Goal: Task Accomplishment & Management: Manage account settings

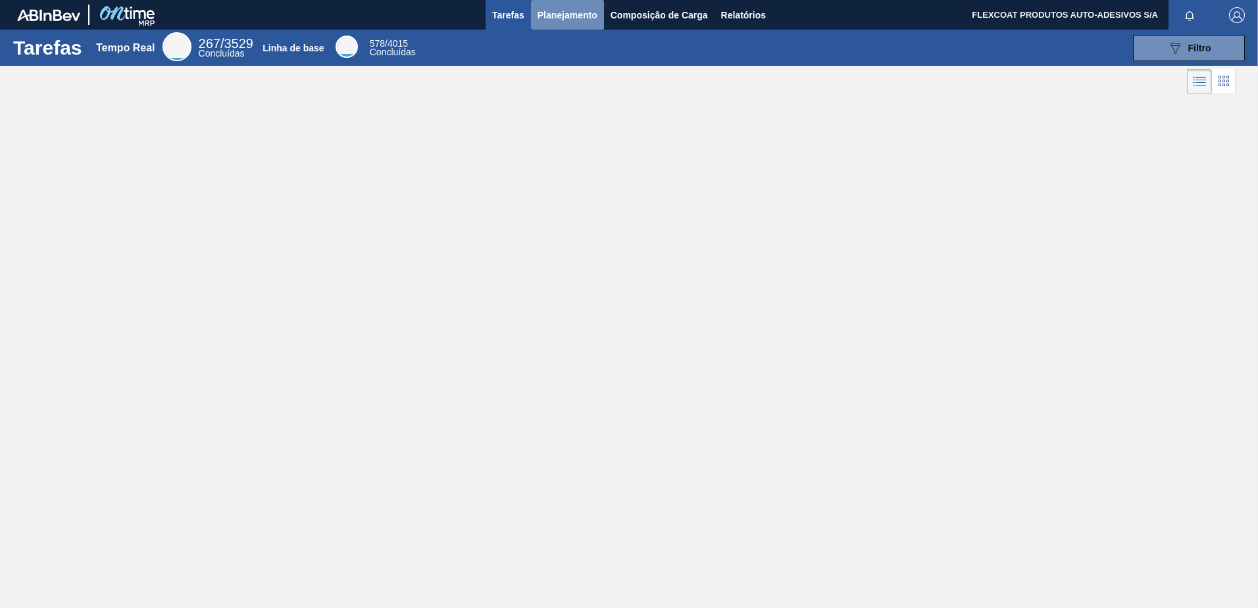
click at [553, 13] on span "Planejamento" at bounding box center [568, 15] width 60 height 16
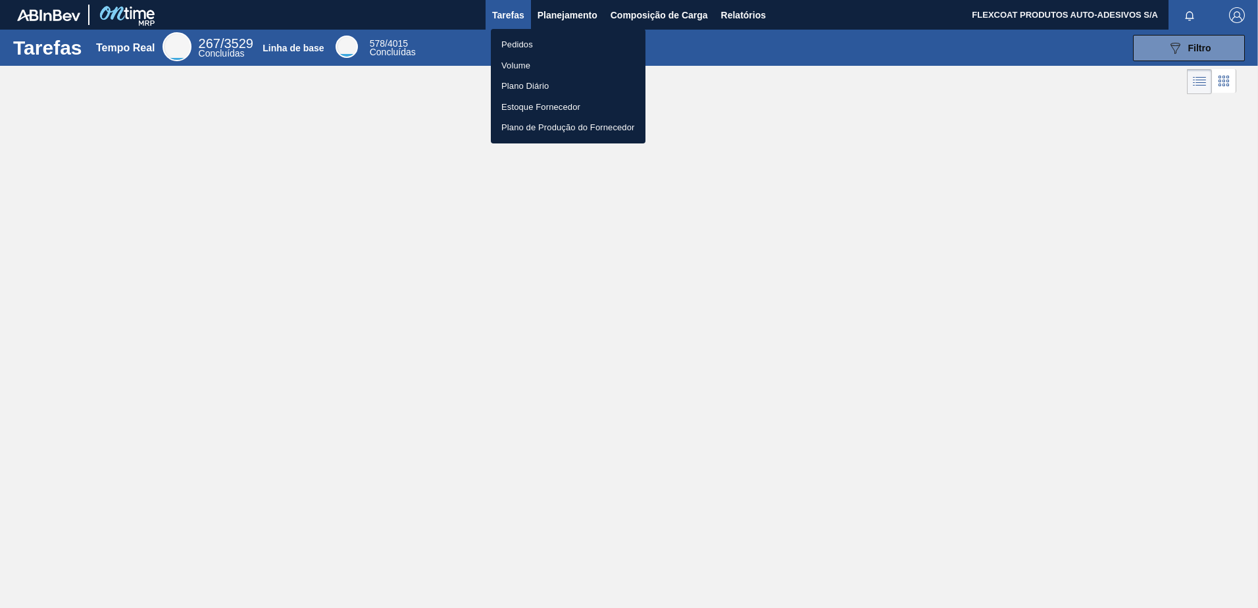
click at [521, 47] on li "Pedidos" at bounding box center [568, 44] width 155 height 21
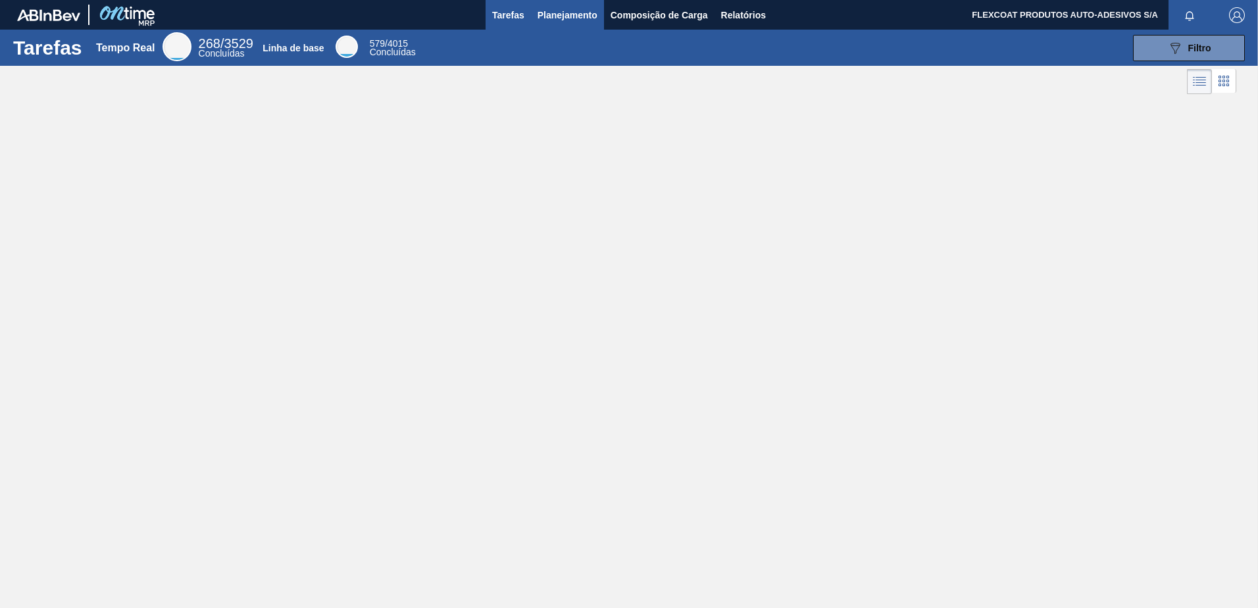
click at [548, 12] on span "Planejamento" at bounding box center [568, 15] width 60 height 16
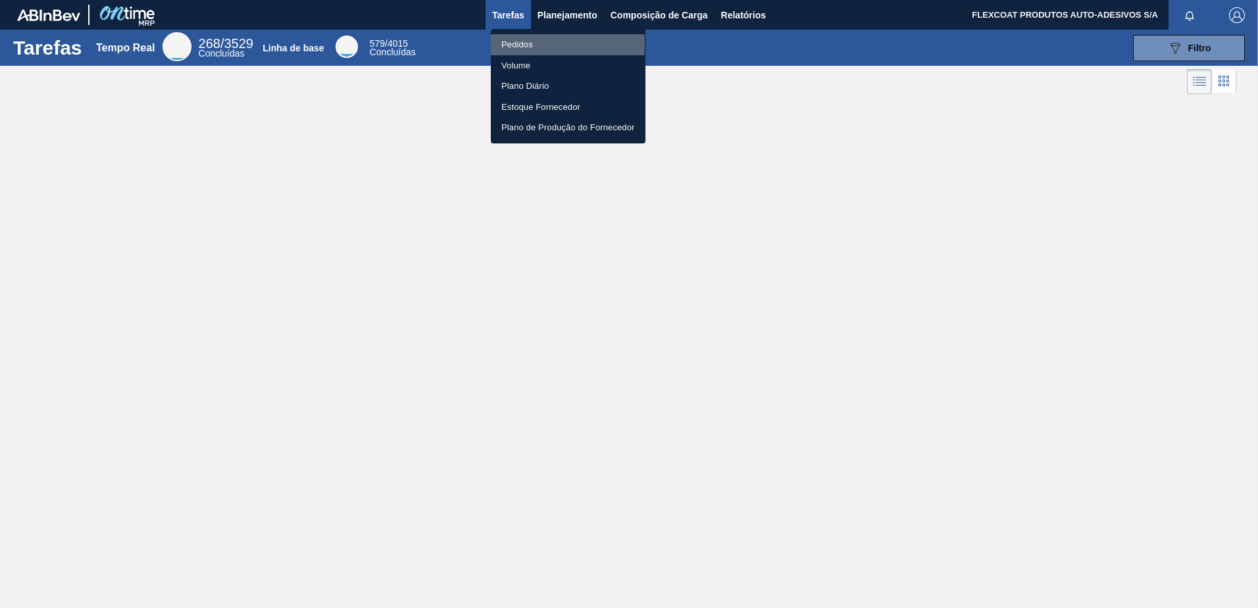
click at [514, 43] on li "Pedidos" at bounding box center [568, 44] width 155 height 21
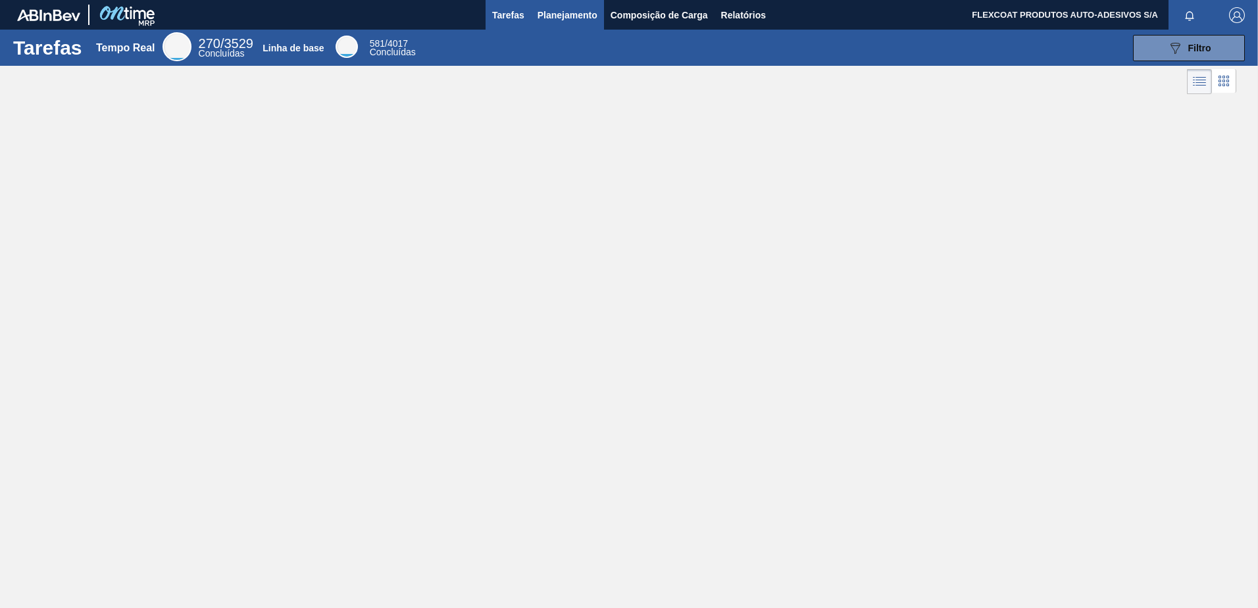
click at [535, 14] on button "Planejamento" at bounding box center [567, 15] width 73 height 30
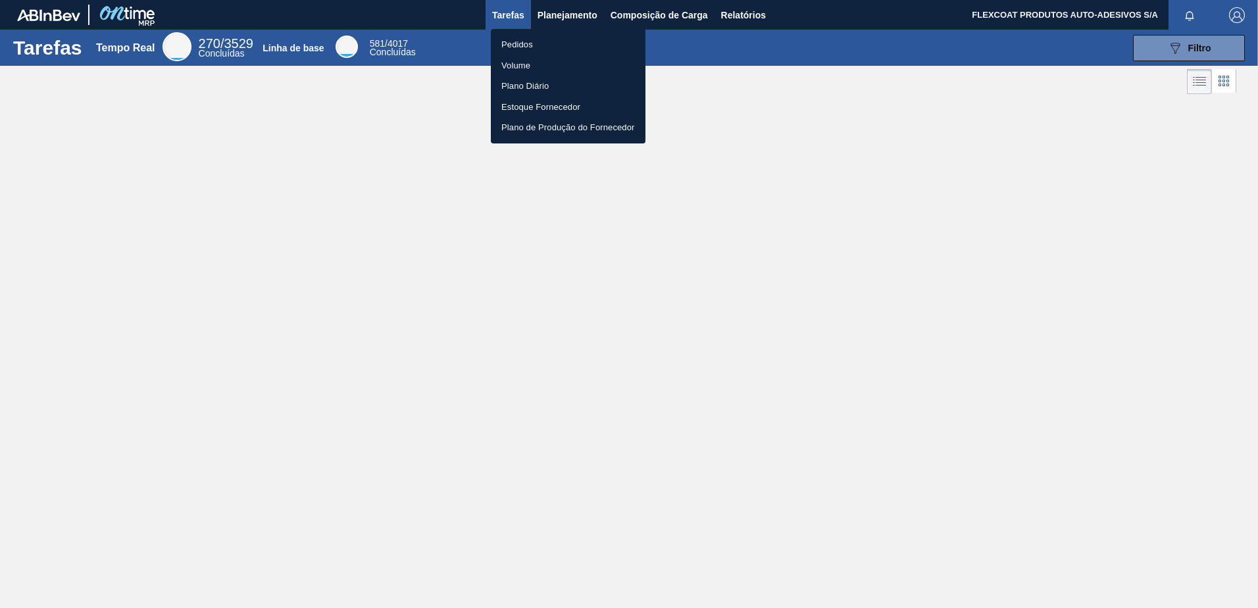
click at [517, 39] on li "Pedidos" at bounding box center [568, 44] width 155 height 21
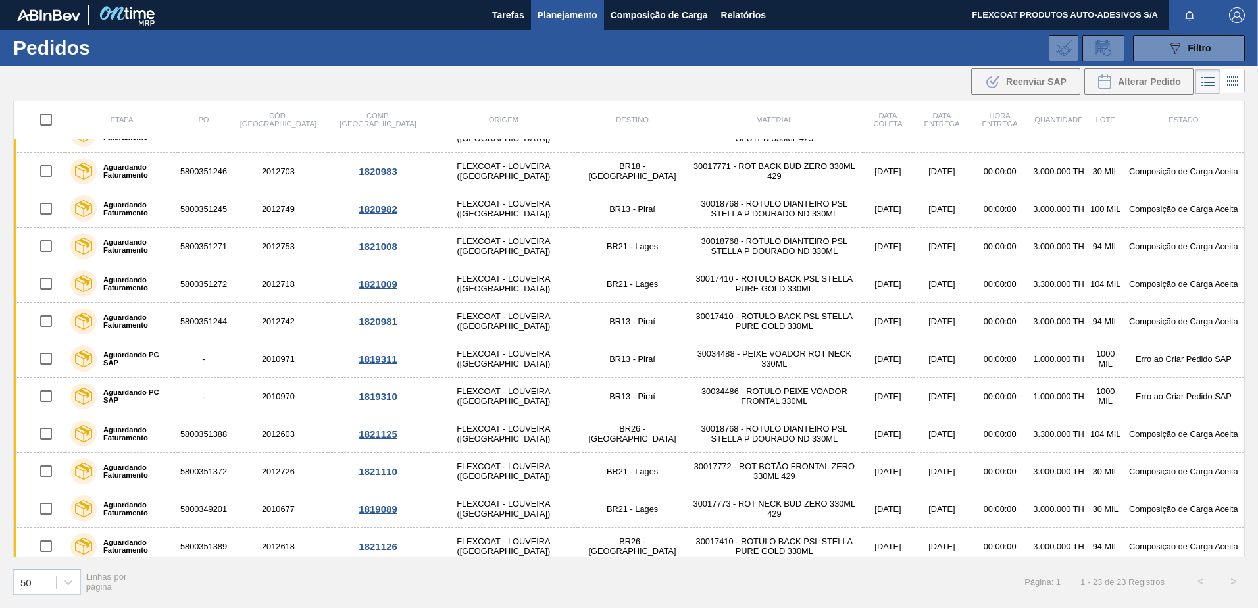
scroll to position [380, 0]
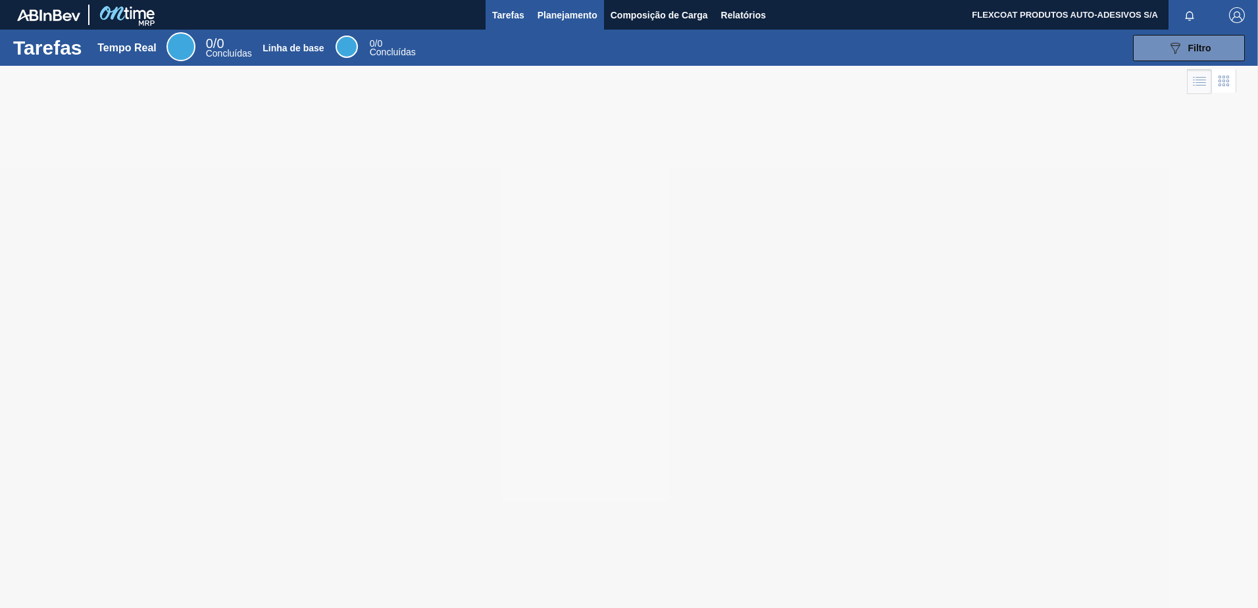
click at [549, 18] on span "Planejamento" at bounding box center [568, 15] width 60 height 16
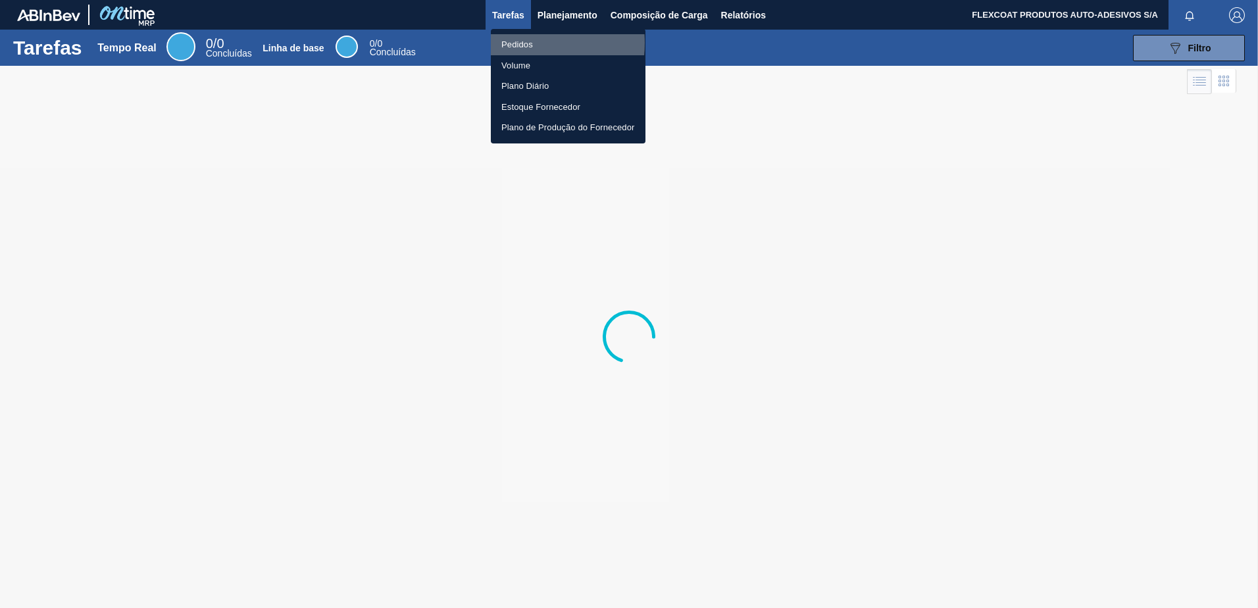
click at [513, 43] on li "Pedidos" at bounding box center [568, 44] width 155 height 21
